Goal: Find specific page/section

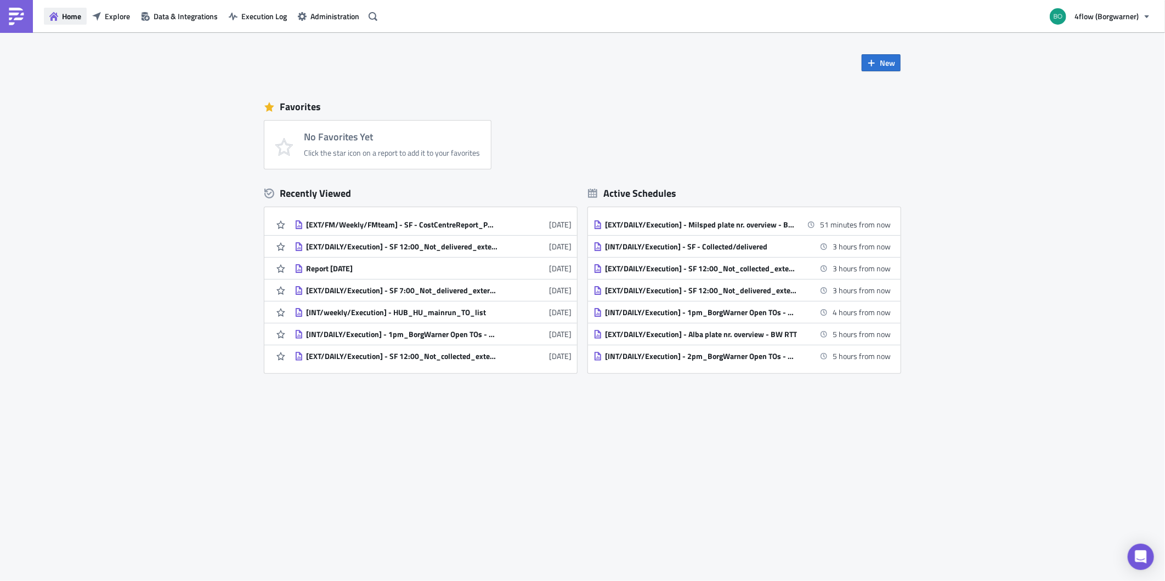
click at [52, 21] on button "Home" at bounding box center [65, 16] width 43 height 17
click at [65, 18] on span "Home" at bounding box center [71, 16] width 19 height 12
click at [104, 18] on button "Explore" at bounding box center [111, 16] width 49 height 17
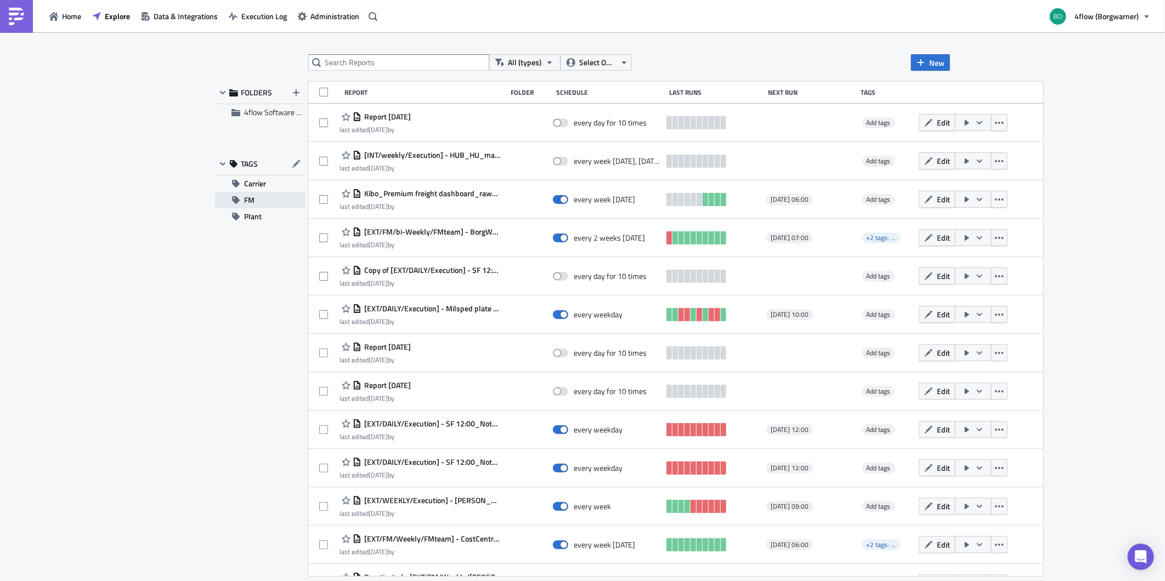
click at [267, 201] on button "FM" at bounding box center [260, 200] width 90 height 16
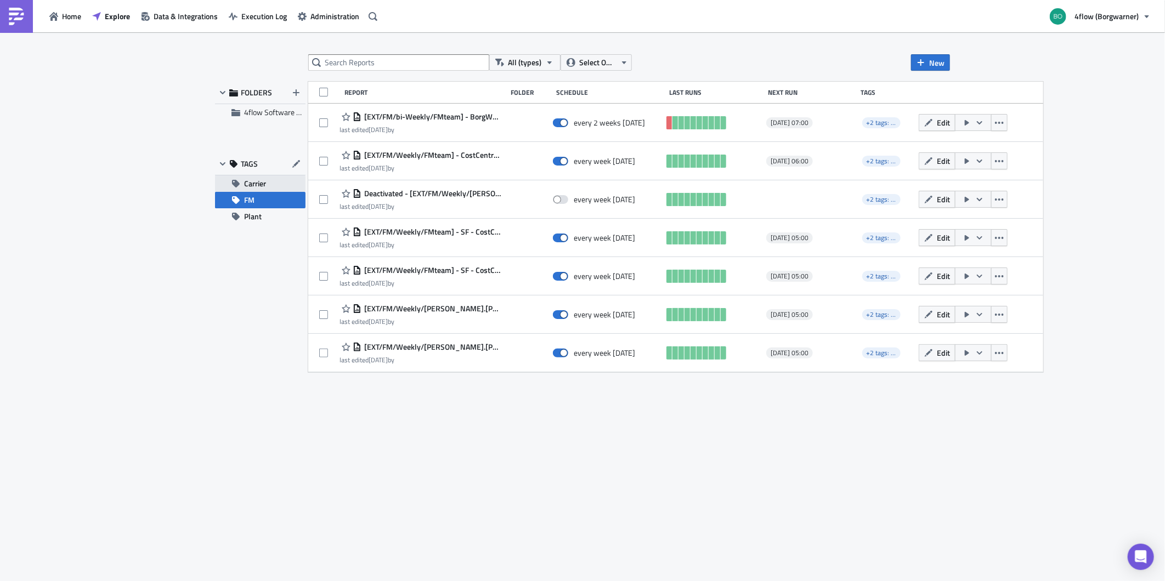
click at [259, 183] on span "Carrier" at bounding box center [255, 183] width 22 height 16
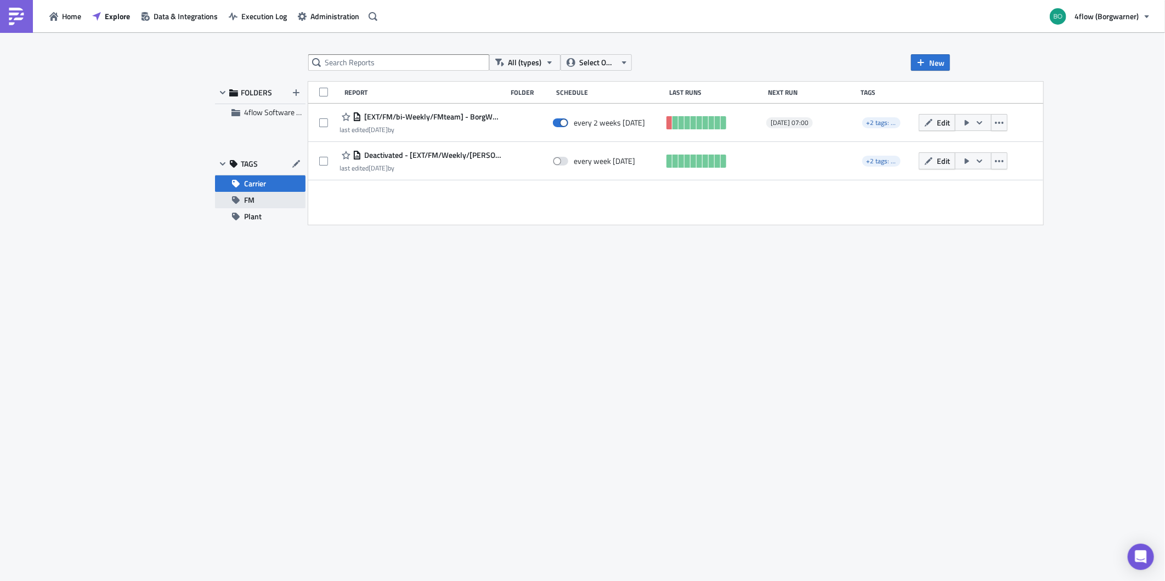
click at [265, 202] on button "FM" at bounding box center [260, 200] width 90 height 16
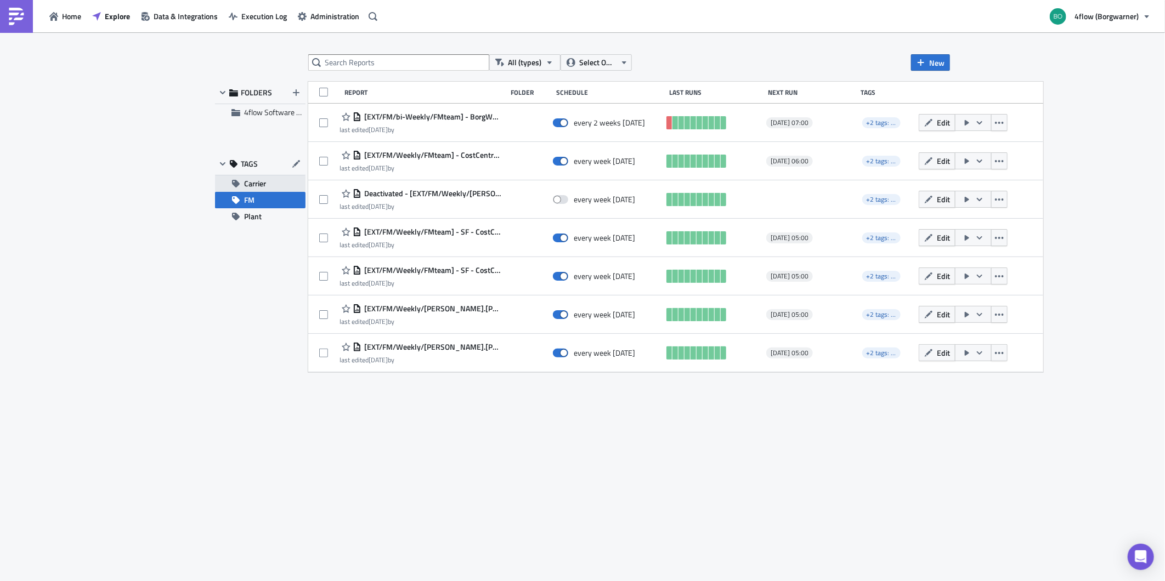
click at [259, 182] on span "Carrier" at bounding box center [255, 183] width 22 height 16
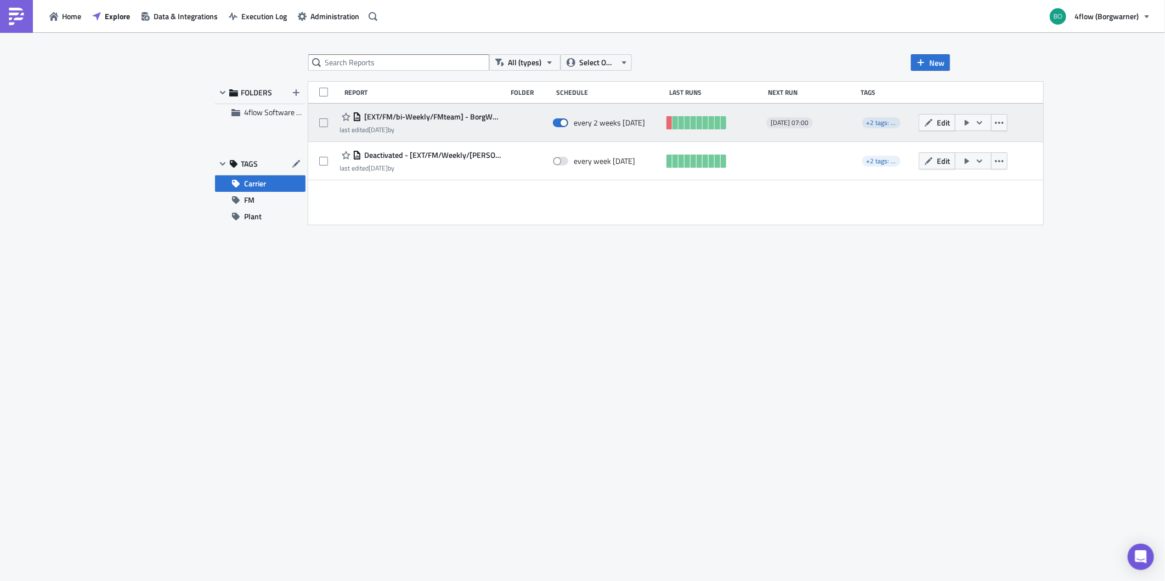
click at [450, 118] on span "[EXT/FM/bi-Weekly/FMteam] - BorgWarner - Shipments with no billing run" at bounding box center [431, 117] width 140 height 10
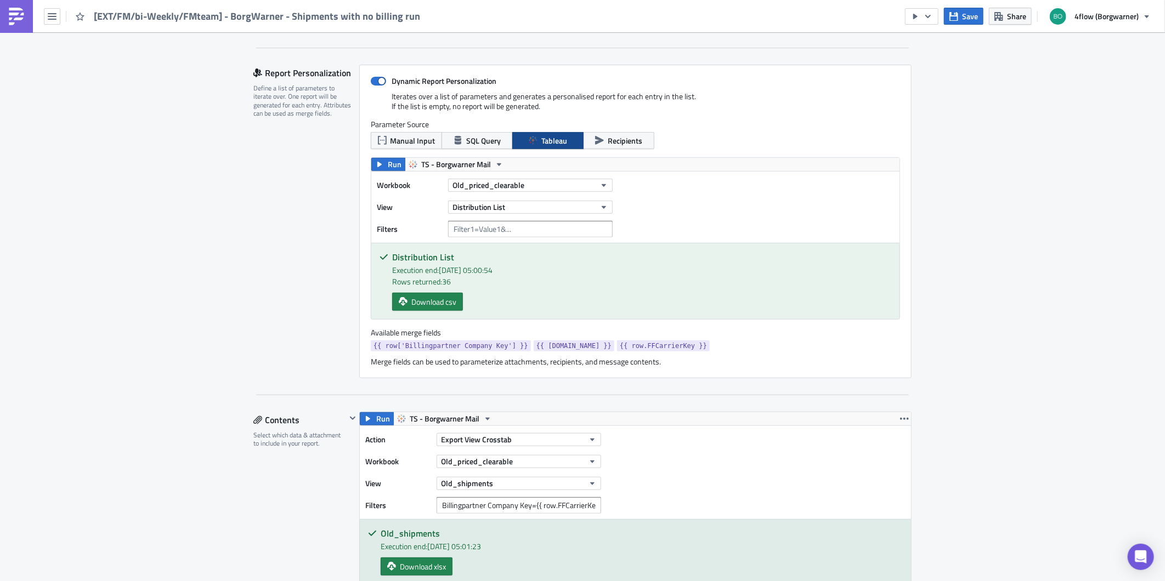
scroll to position [243, 0]
click at [511, 185] on span "Old_priced_clearable" at bounding box center [488, 185] width 72 height 12
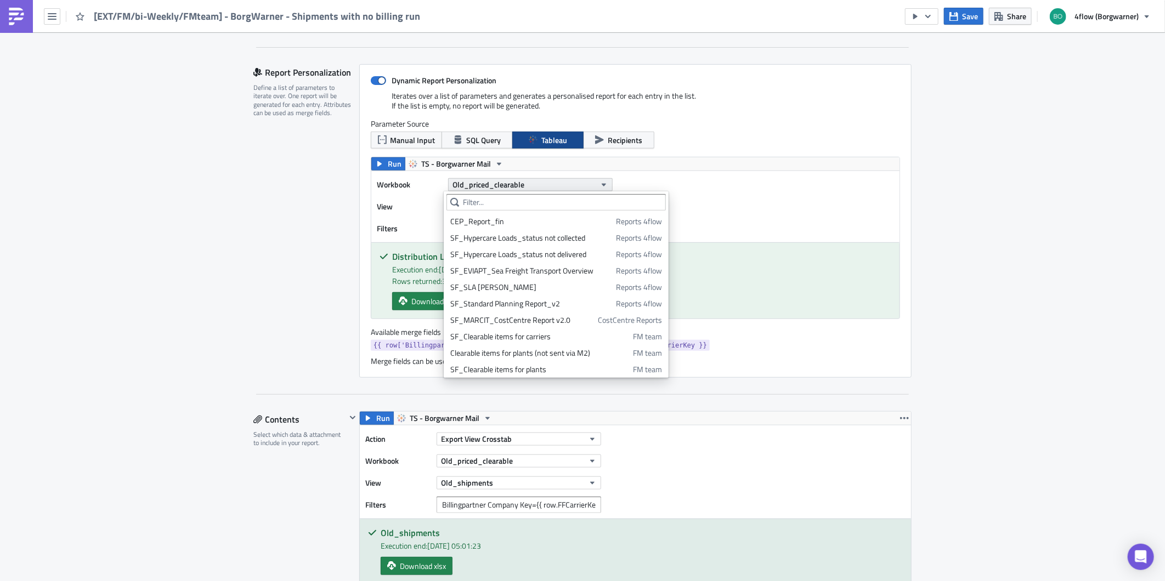
click at [511, 185] on span "Old_priced_clearable" at bounding box center [488, 185] width 72 height 12
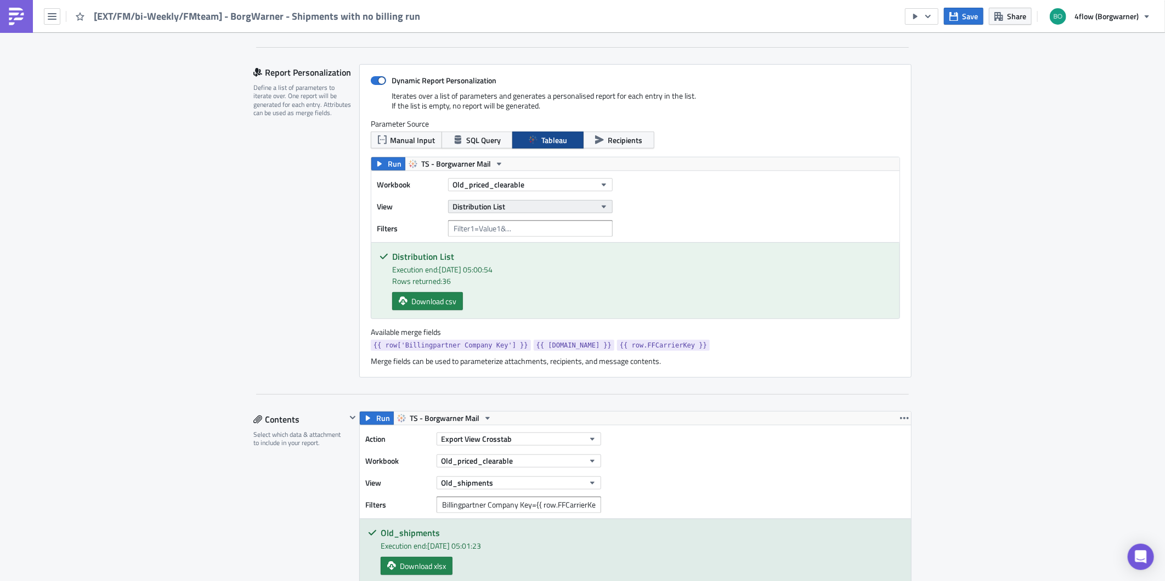
click at [542, 206] on button "Distribution List" at bounding box center [530, 206] width 165 height 13
click at [655, 184] on span "Open in [GEOGRAPHIC_DATA]" at bounding box center [694, 185] width 98 height 12
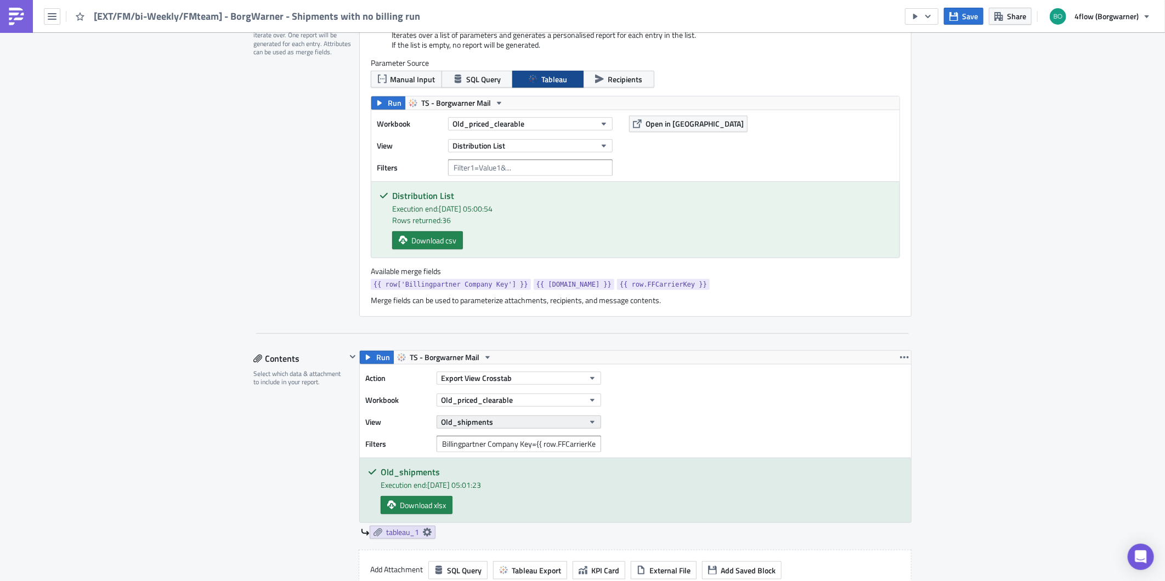
click at [519, 421] on button "Old_shipments" at bounding box center [519, 422] width 165 height 13
click at [1115, 15] on span "4flow (Borgwarner)" at bounding box center [1106, 16] width 64 height 12
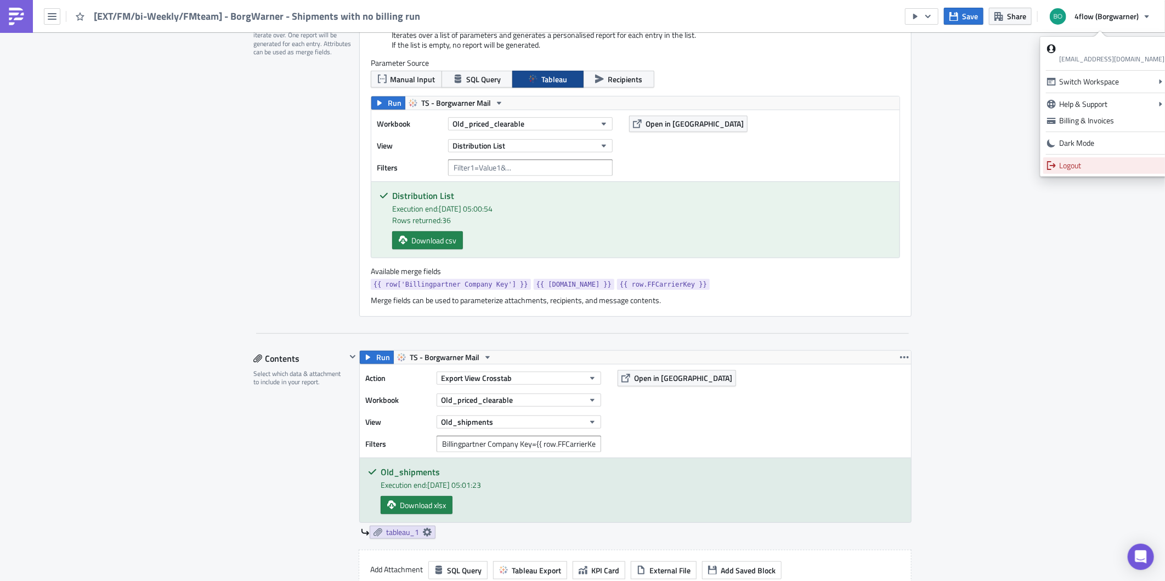
click at [1081, 163] on div "Logout" at bounding box center [1111, 165] width 105 height 11
